Goal: Book appointment/travel/reservation

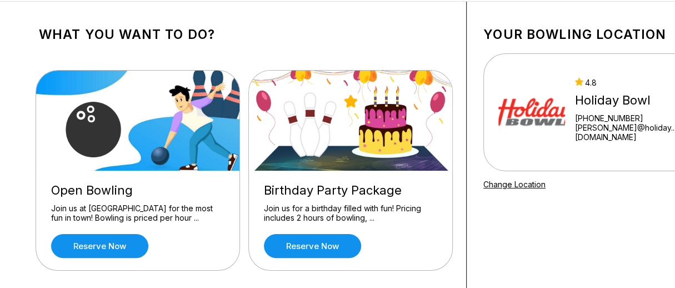
scroll to position [111, 0]
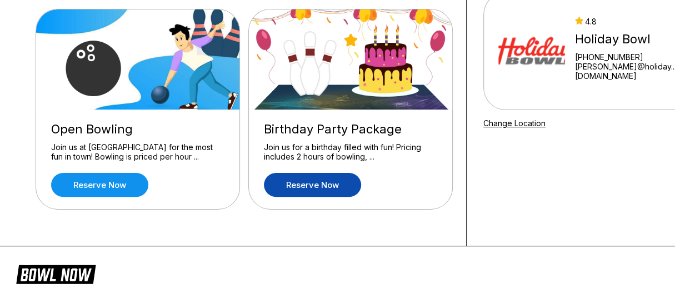
click at [323, 182] on link "Reserve now" at bounding box center [312, 185] width 97 height 24
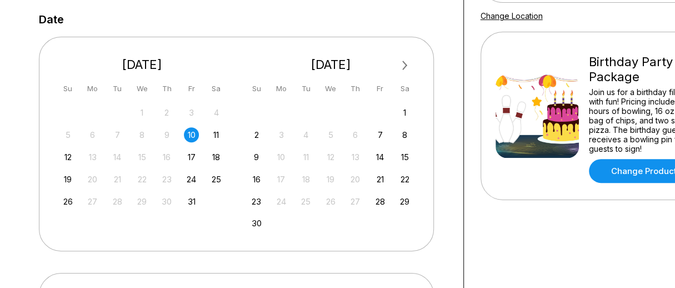
scroll to position [222, 0]
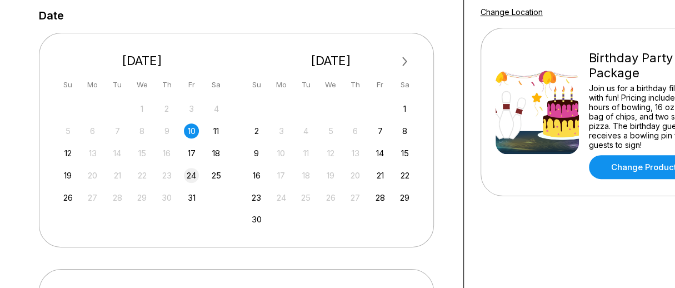
click at [191, 178] on div "24" at bounding box center [191, 175] width 15 height 15
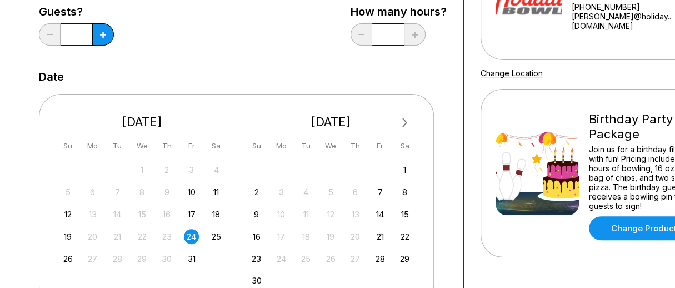
scroll to position [55, 0]
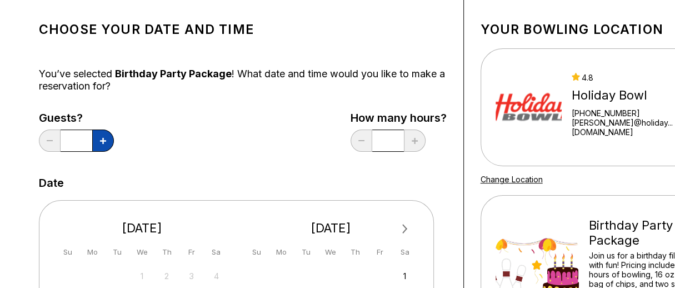
click at [102, 138] on icon at bounding box center [103, 141] width 6 height 6
click at [104, 140] on icon at bounding box center [103, 141] width 6 height 6
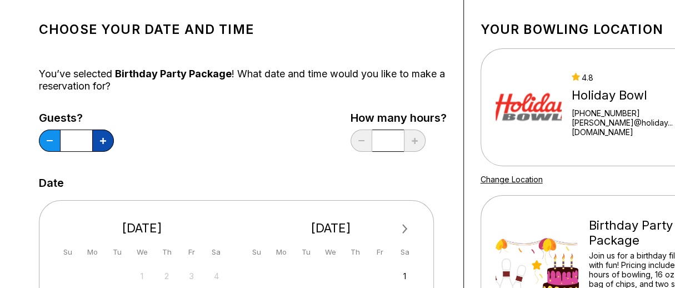
click at [104, 140] on icon at bounding box center [103, 141] width 6 height 6
type input "**"
click at [215, 133] on div "Guests? ** How many hours? *" at bounding box center [243, 135] width 408 height 46
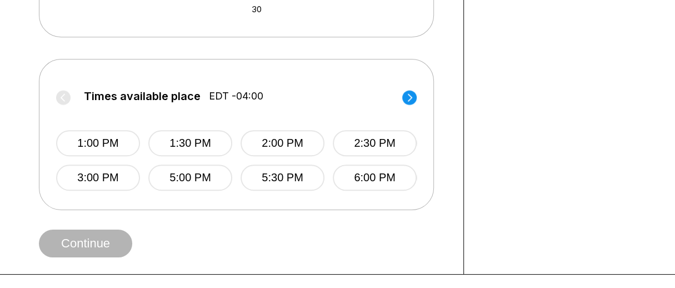
scroll to position [445, 0]
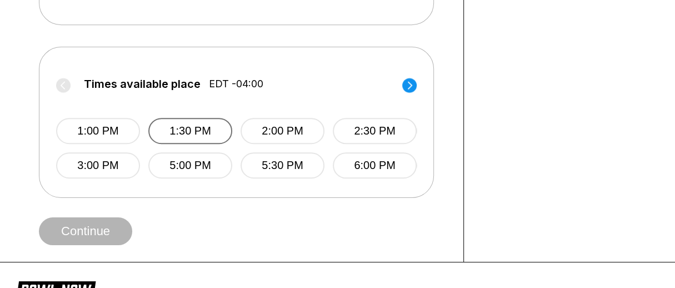
click at [207, 131] on button "1:30 PM" at bounding box center [190, 131] width 84 height 26
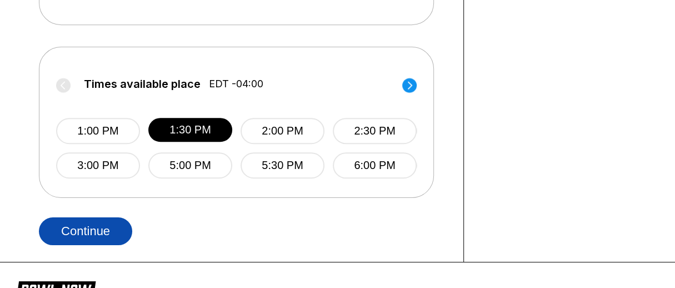
click at [98, 223] on button "Continue" at bounding box center [85, 231] width 93 height 28
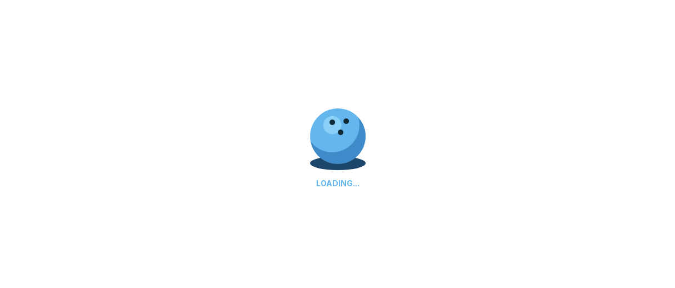
select select "**"
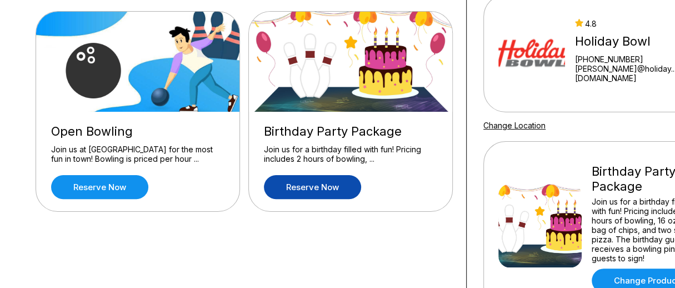
scroll to position [111, 0]
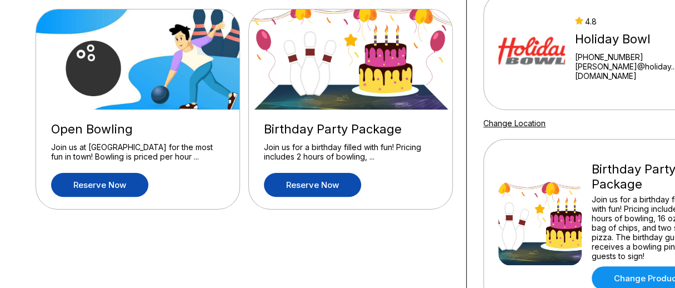
click at [120, 181] on link "Reserve now" at bounding box center [99, 185] width 97 height 24
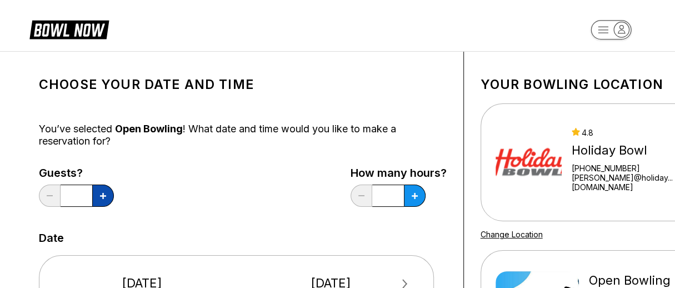
click at [101, 194] on icon at bounding box center [103, 196] width 6 height 6
type input "*"
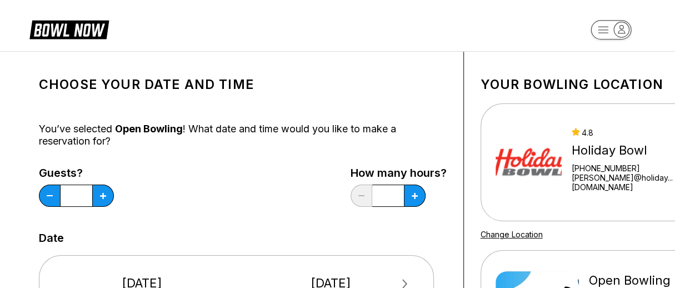
click at [318, 191] on div "Guests? * How many hours? *" at bounding box center [243, 190] width 408 height 46
click at [415, 196] on icon at bounding box center [415, 196] width 6 height 6
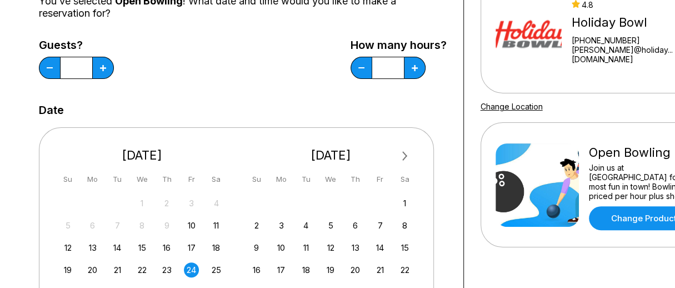
scroll to position [111, 0]
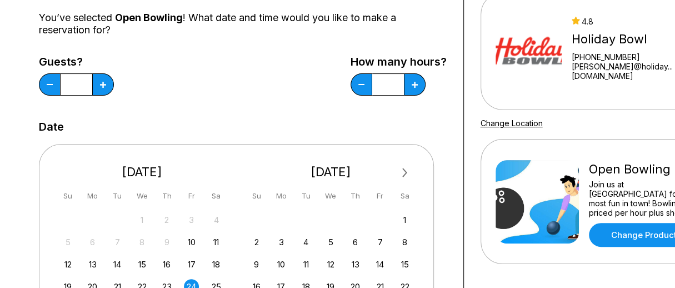
click at [426, 84] on div "How many hours? ***" at bounding box center [399, 79] width 96 height 46
click at [417, 82] on icon at bounding box center [415, 85] width 6 height 6
click at [360, 84] on icon at bounding box center [361, 84] width 6 height 1
click at [360, 83] on button at bounding box center [362, 84] width 22 height 22
click at [417, 86] on icon at bounding box center [415, 85] width 6 height 6
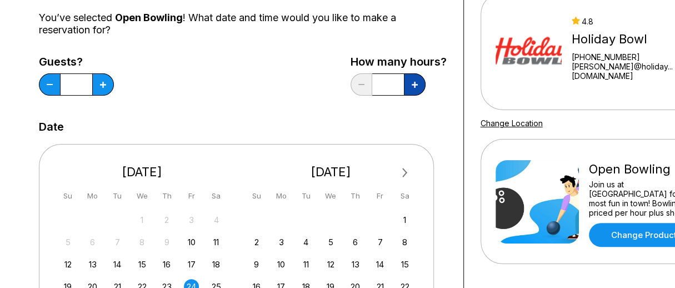
type input "***"
click at [270, 93] on div "Guests? * How many hours? ***" at bounding box center [243, 79] width 408 height 46
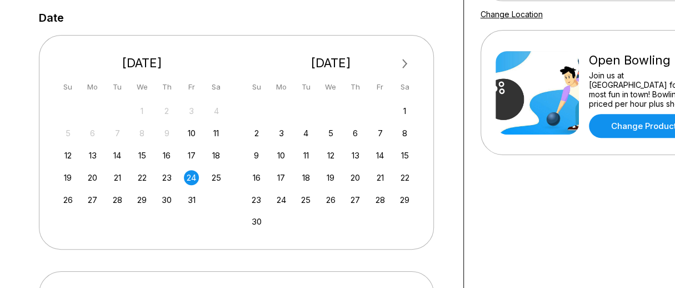
scroll to position [222, 0]
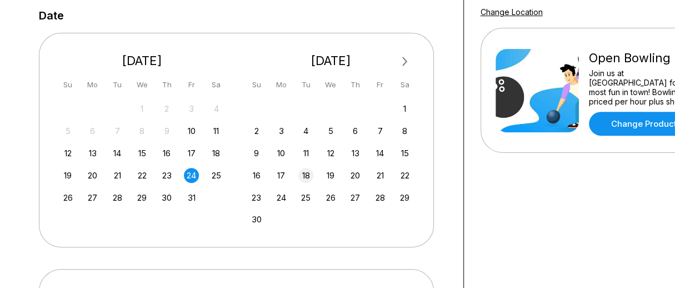
click at [307, 168] on div "18" at bounding box center [305, 175] width 15 height 15
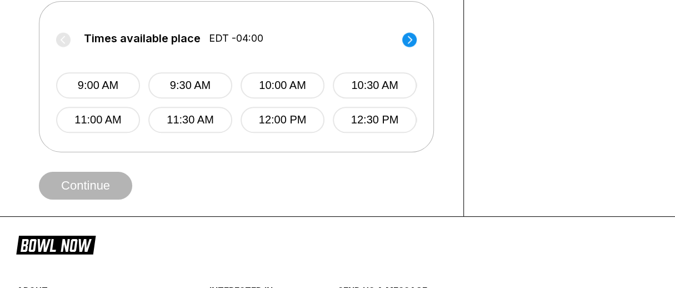
scroll to position [500, 0]
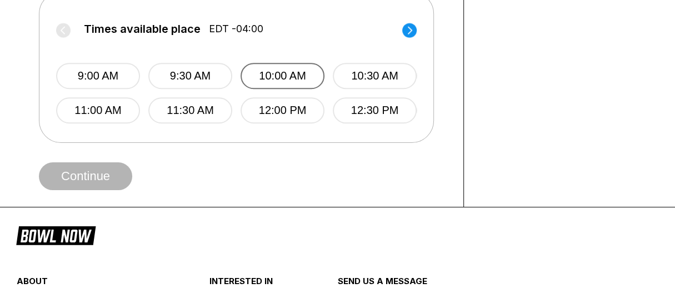
click at [298, 69] on button "10:00 AM" at bounding box center [283, 76] width 84 height 26
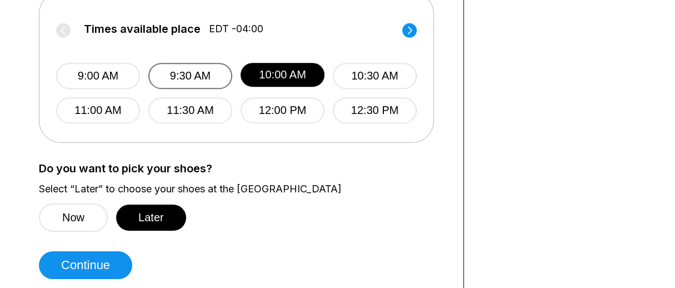
click at [193, 70] on button "9:30 AM" at bounding box center [190, 76] width 84 height 26
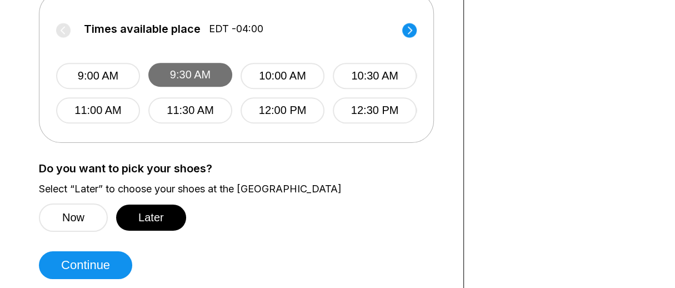
click at [193, 70] on button "9:30 AM" at bounding box center [190, 75] width 84 height 24
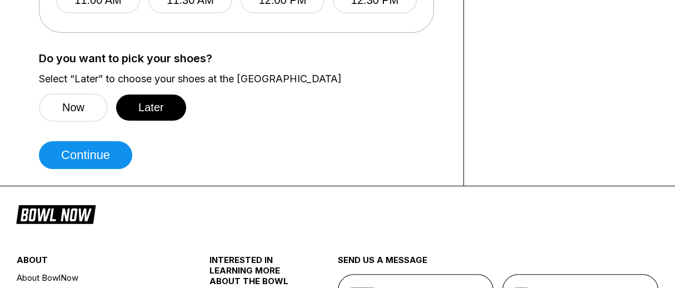
scroll to position [611, 0]
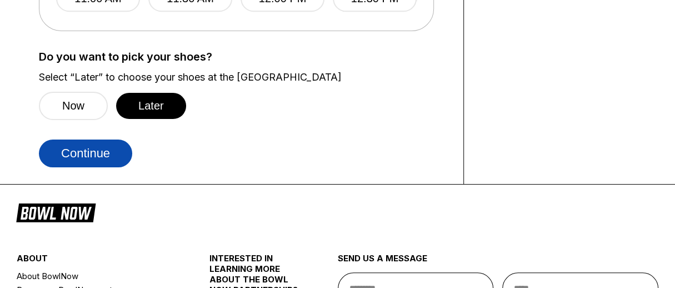
click at [89, 147] on button "Continue" at bounding box center [85, 154] width 93 height 28
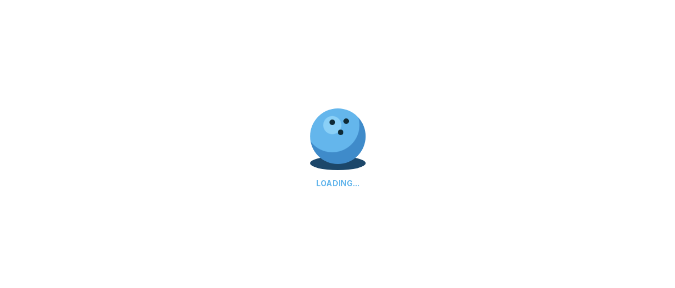
select select "**"
